Goal: Check status

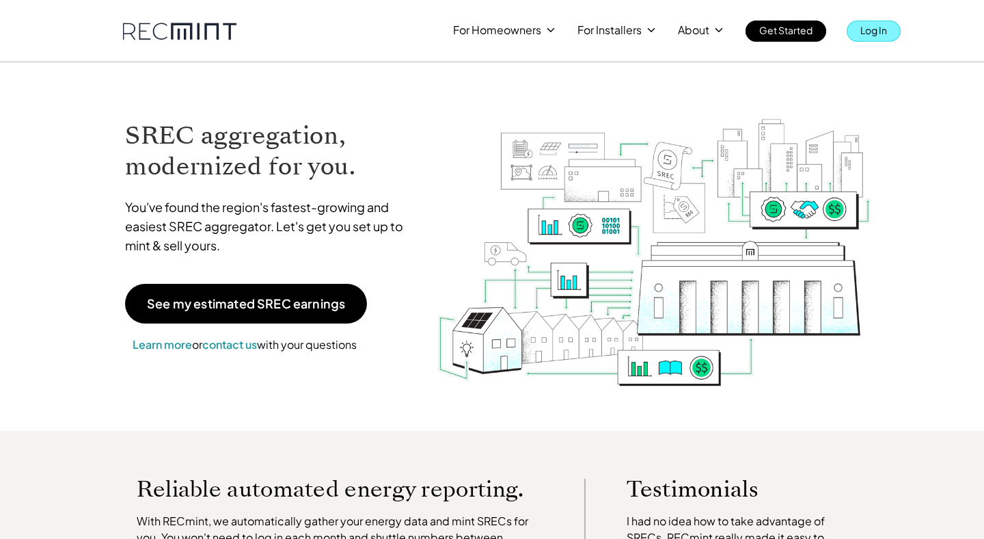
click at [886, 33] on p "Log In" at bounding box center [874, 30] width 27 height 19
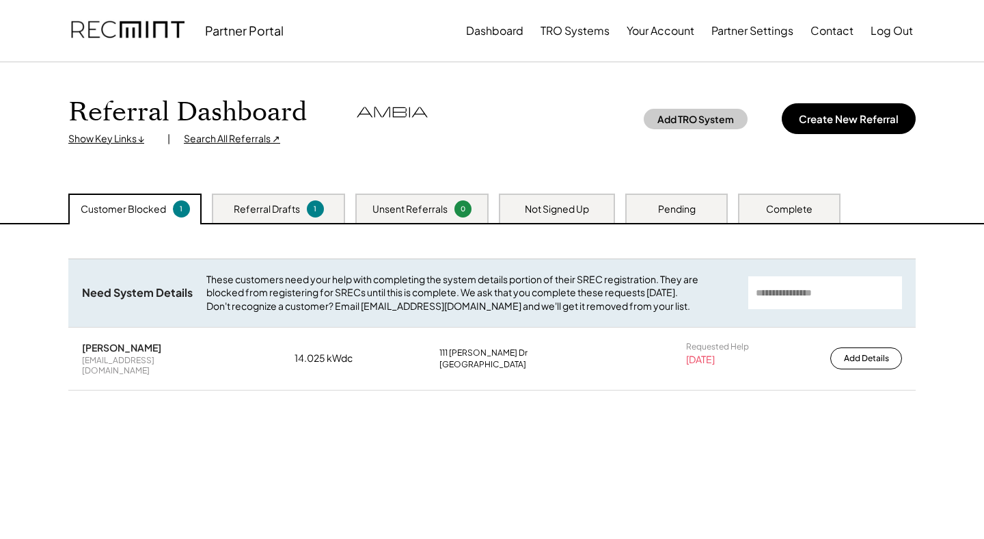
click at [452, 213] on div "Unsent Referrals 0" at bounding box center [421, 207] width 133 height 29
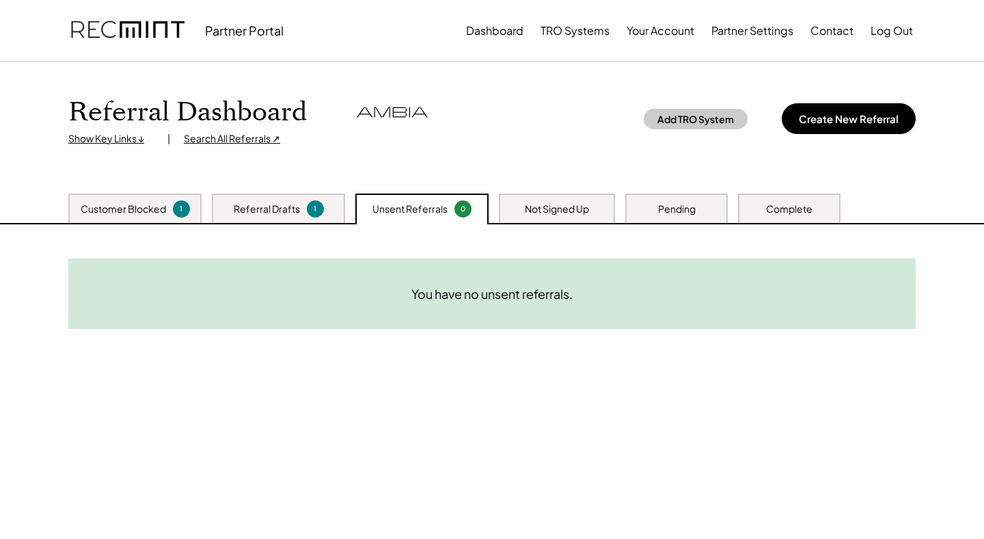
click at [648, 200] on div "Pending" at bounding box center [677, 207] width 103 height 29
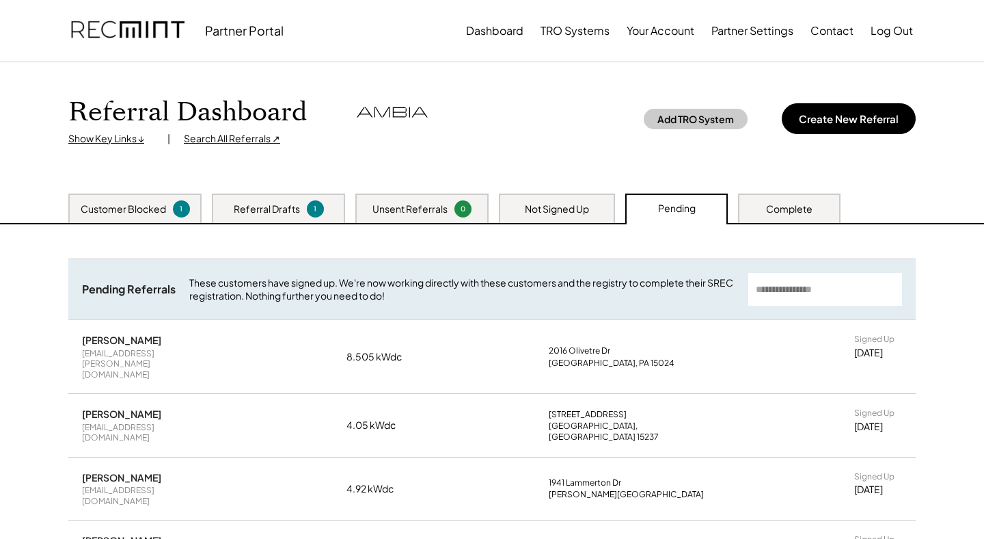
click at [775, 200] on div "Complete" at bounding box center [789, 207] width 103 height 29
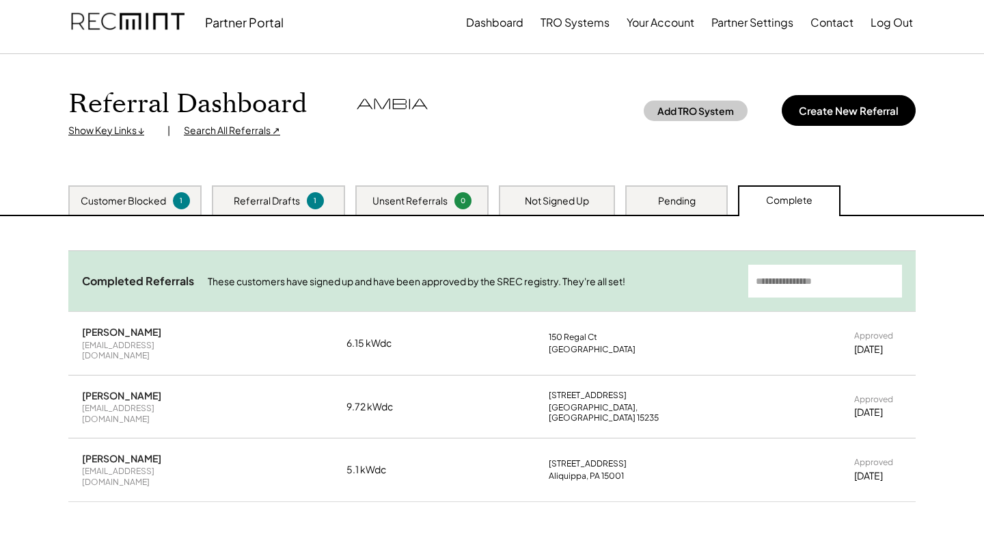
scroll to position [8, 0]
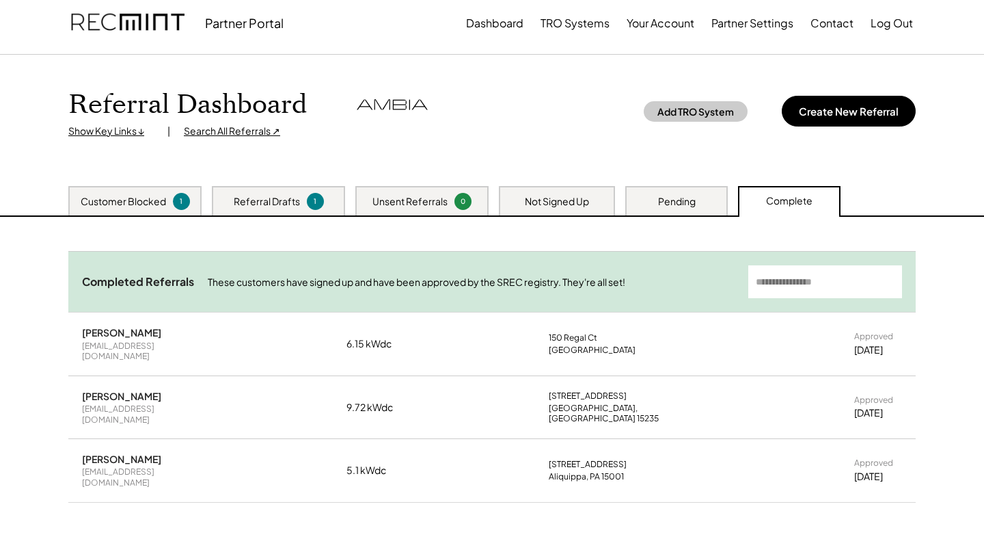
click at [694, 200] on div "Pending" at bounding box center [677, 202] width 38 height 14
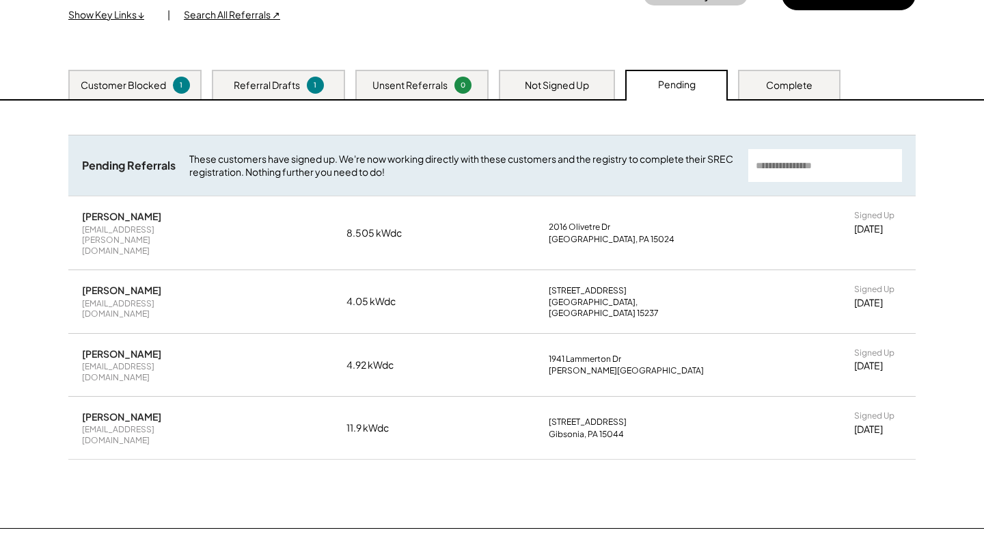
scroll to position [163, 0]
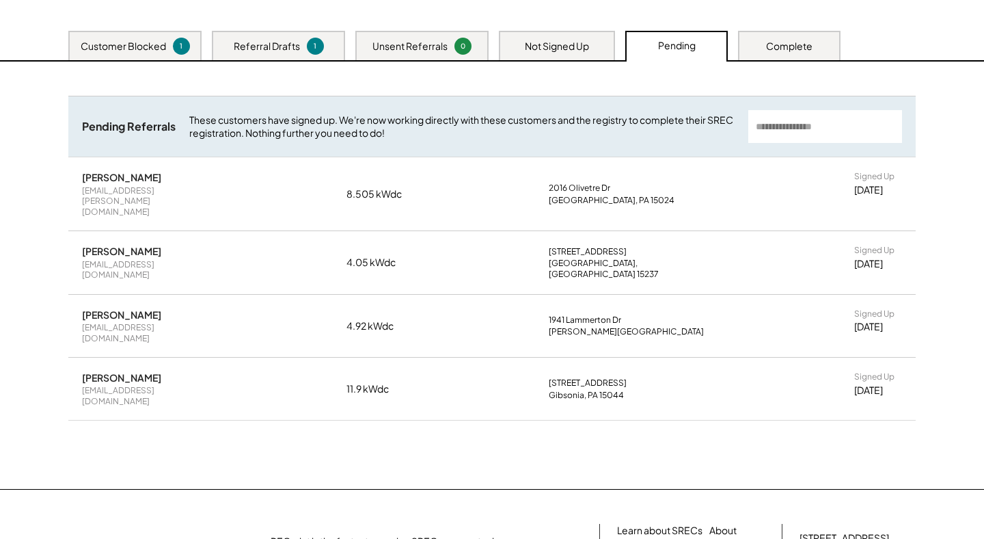
click at [562, 53] on div "Not Signed Up" at bounding box center [557, 45] width 116 height 29
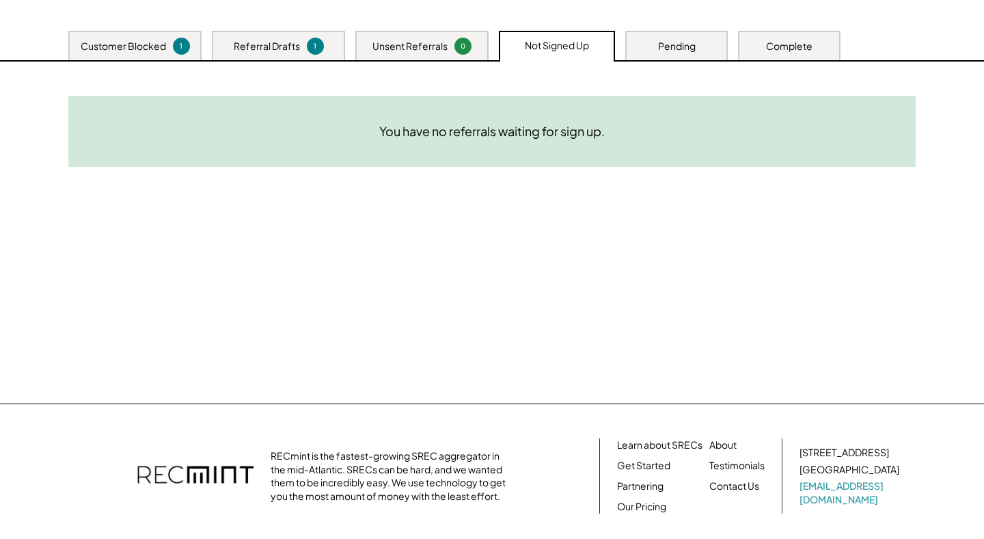
click at [163, 46] on div "Customer Blocked" at bounding box center [123, 47] width 85 height 14
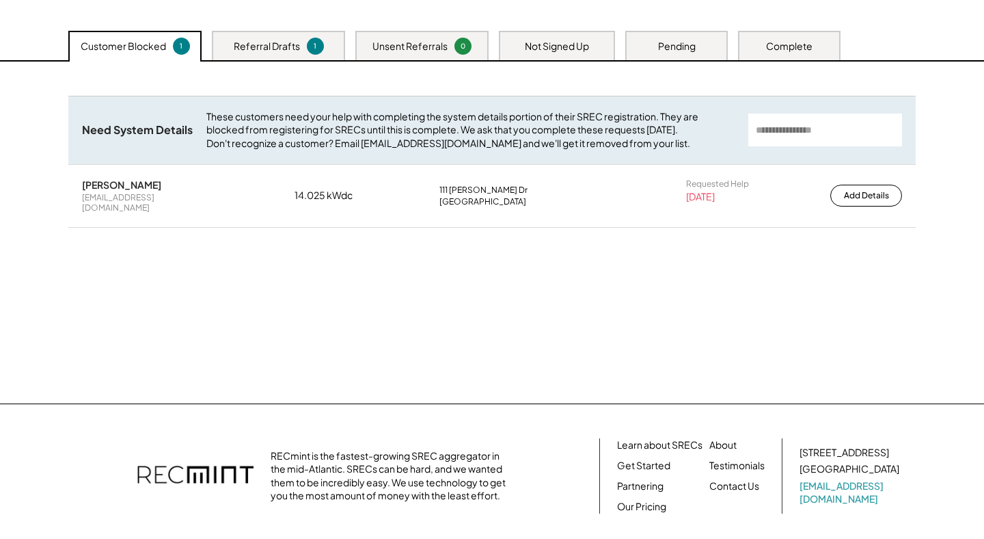
click at [257, 44] on div "Referral Drafts" at bounding box center [267, 47] width 66 height 14
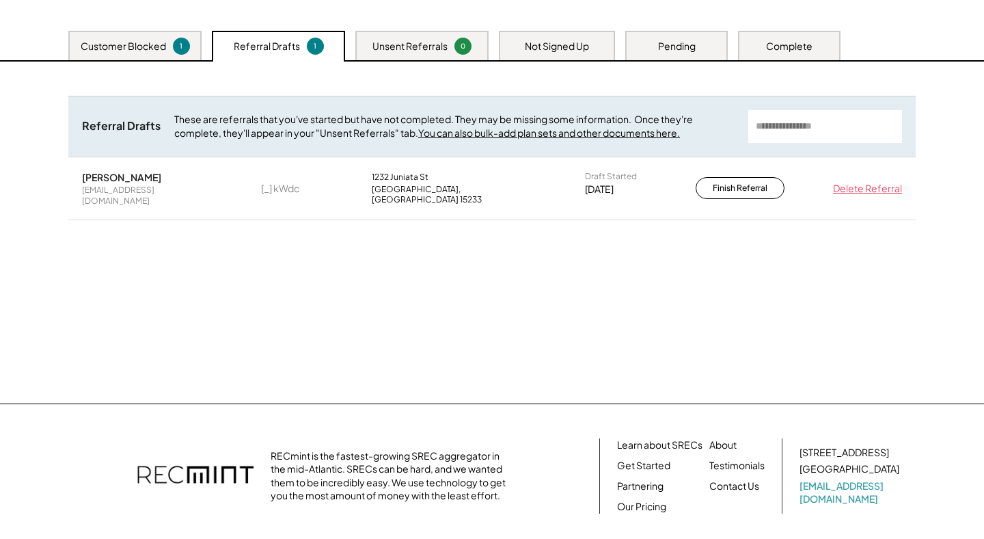
click at [389, 40] on div "Unsent Referrals" at bounding box center [410, 47] width 75 height 14
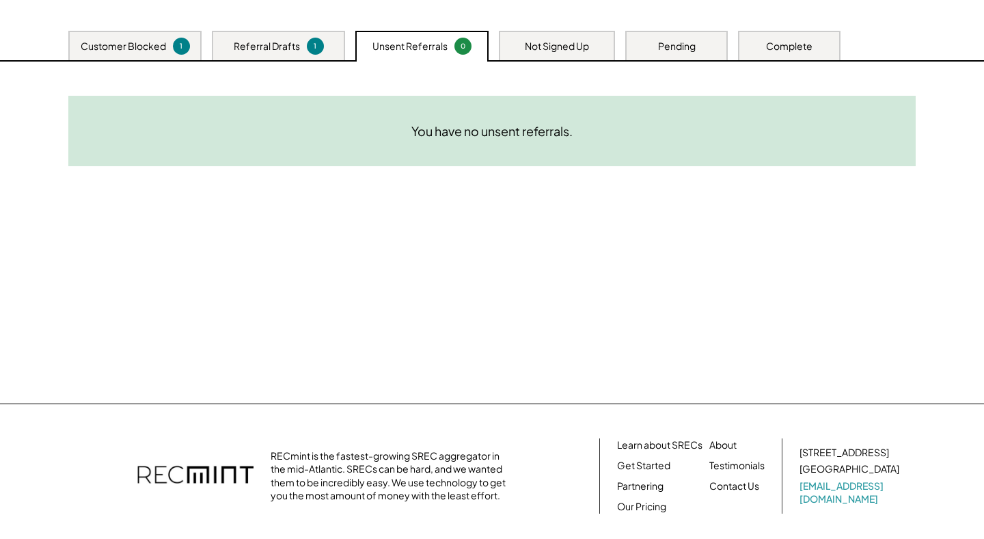
click at [602, 34] on div "Not Signed Up" at bounding box center [557, 45] width 116 height 29
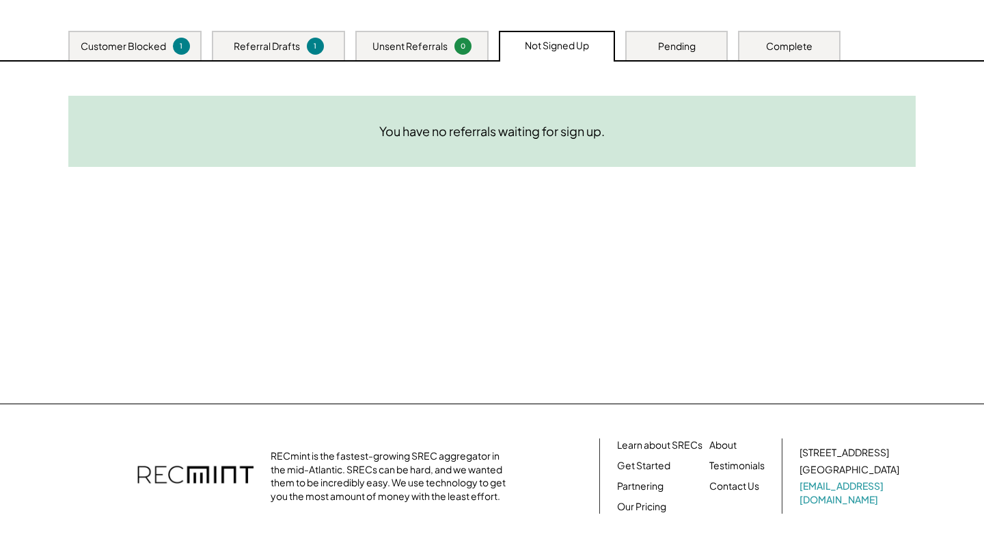
click at [727, 38] on div "Pending" at bounding box center [677, 45] width 103 height 29
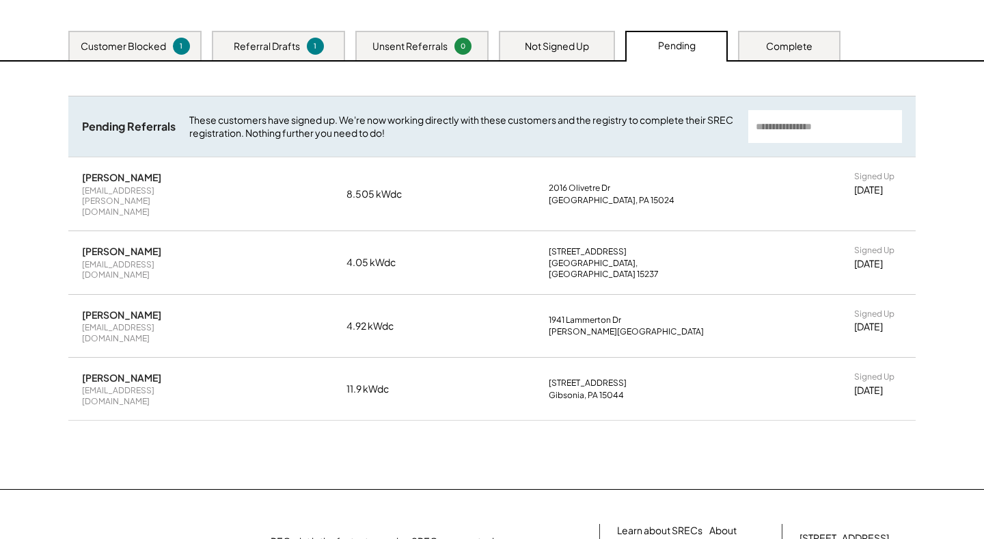
click at [843, 38] on div "Customer Blocked 1 Referral Drafts 1 Unsent Referrals 0 Not Signed Up Pending C…" at bounding box center [492, 46] width 875 height 30
click at [835, 40] on div "Complete" at bounding box center [789, 45] width 103 height 29
